Goal: Task Accomplishment & Management: Use online tool/utility

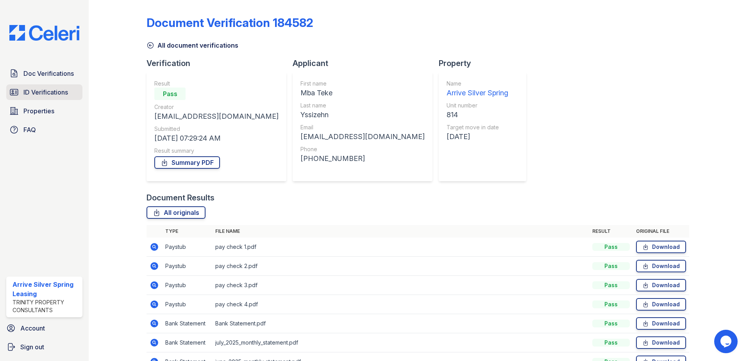
click at [43, 92] on span "ID Verifications" at bounding box center [45, 91] width 45 height 9
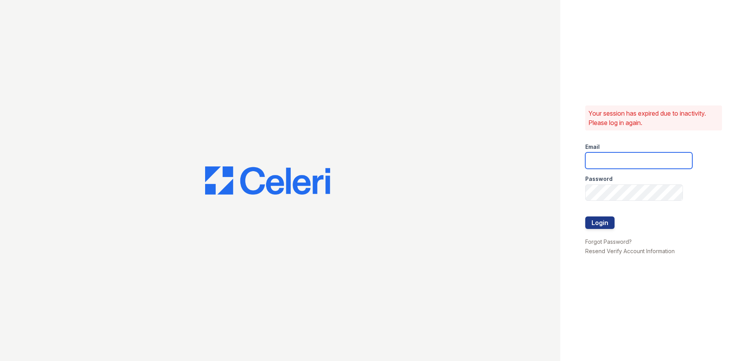
type input "[EMAIL_ADDRESS][DOMAIN_NAME]"
click at [606, 224] on button "Login" at bounding box center [599, 222] width 29 height 12
